Goal: Information Seeking & Learning: Learn about a topic

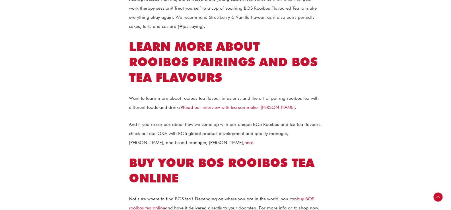
scroll to position [1505, 0]
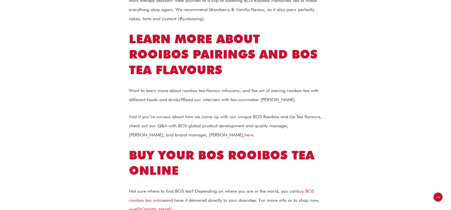
click at [279, 97] on link "Read our interview with tea sommelier Jessica Bonin." at bounding box center [239, 99] width 113 height 5
click at [244, 132] on link "here" at bounding box center [248, 134] width 9 height 5
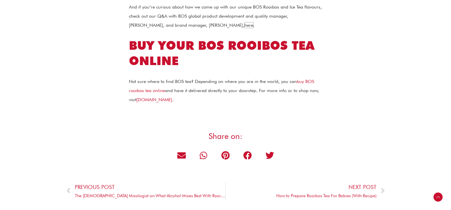
scroll to position [1626, 0]
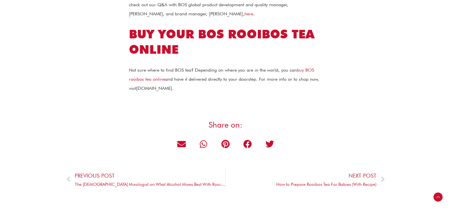
click at [161, 86] on link "www.bosbrands.com" at bounding box center [154, 88] width 36 height 5
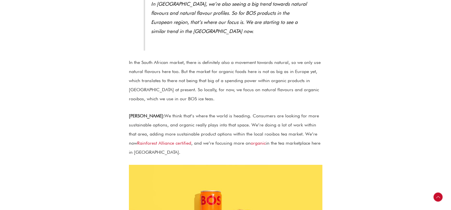
scroll to position [1195, 0]
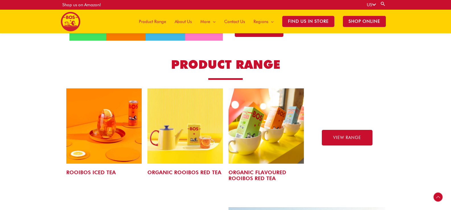
scroll to position [884, 0]
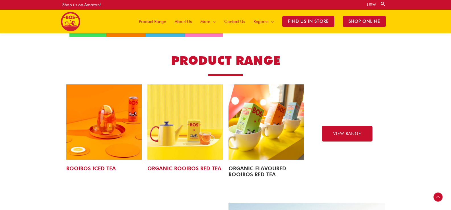
click at [260, 167] on link "ORGANIC FLAVOURED ROOIBOS RED TEA" at bounding box center [258, 172] width 58 height 12
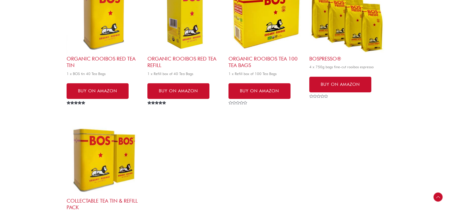
scroll to position [228, 0]
